Goal: Find specific page/section

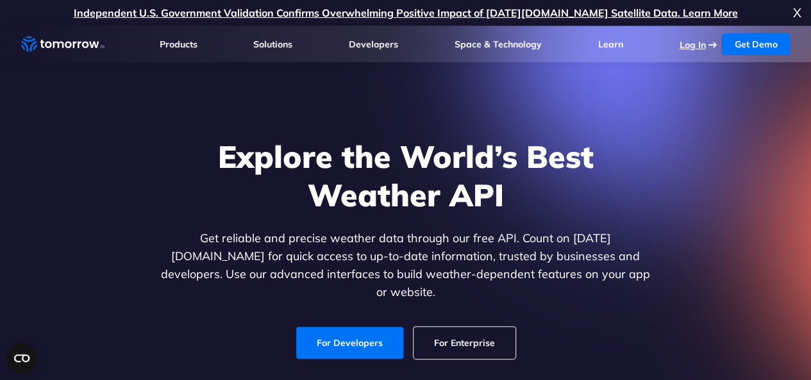
click at [693, 42] on link "Log In" at bounding box center [692, 45] width 26 height 12
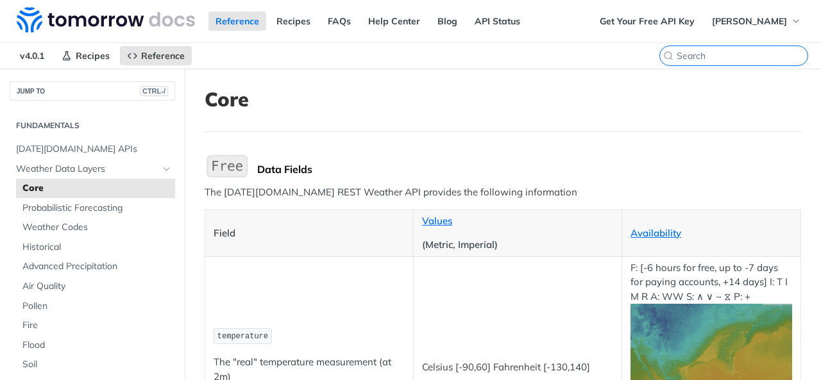
click at [745, 53] on input "search" at bounding box center [742, 56] width 131 height 12
click at [686, 51] on input "search" at bounding box center [742, 56] width 131 height 12
paste input "[URL][DOMAIN_NAME][DATE]"
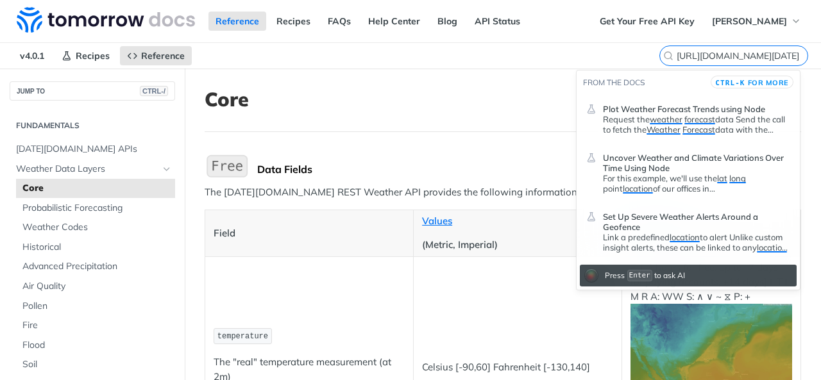
click at [750, 53] on input "[URL][DOMAIN_NAME][DATE]" at bounding box center [742, 56] width 131 height 12
paste input "dMonkWmJkpStn5aiOGm0RgPe7TFy9tfM"
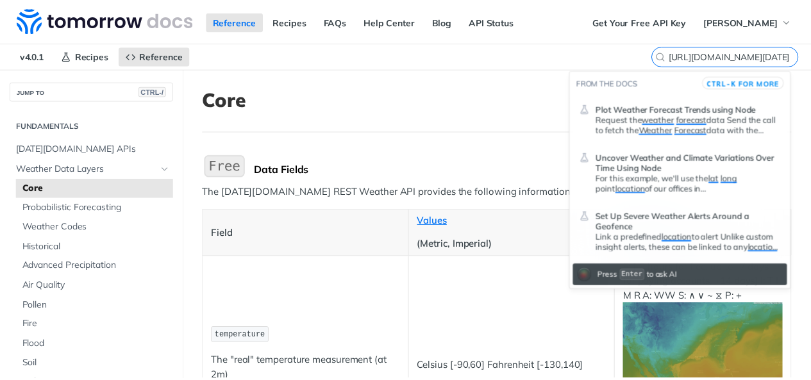
scroll to position [0, 189]
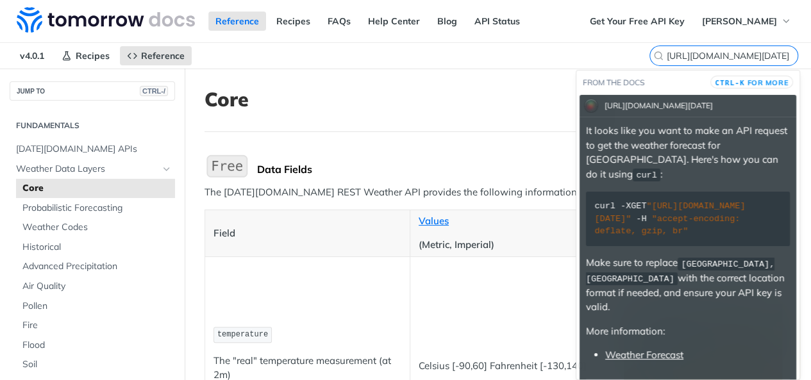
type input "[URL][DOMAIN_NAME][DATE]"
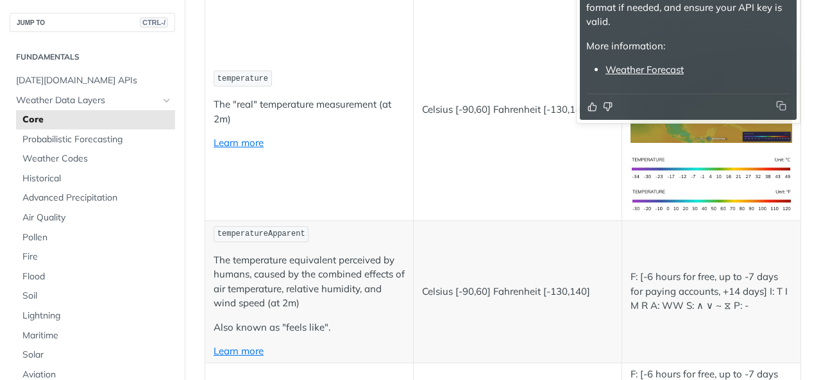
scroll to position [257, 0]
